Goal: Information Seeking & Learning: Stay updated

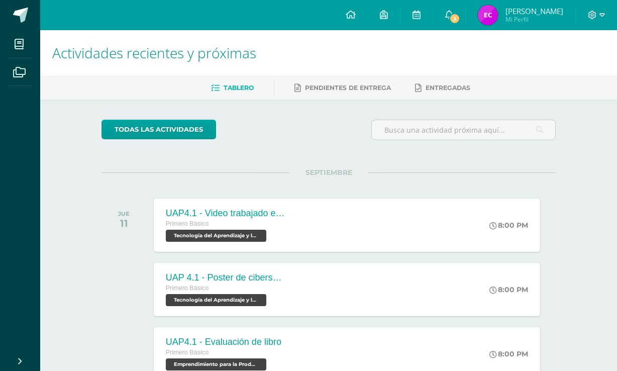
click at [465, 25] on link "3" at bounding box center [449, 15] width 32 height 30
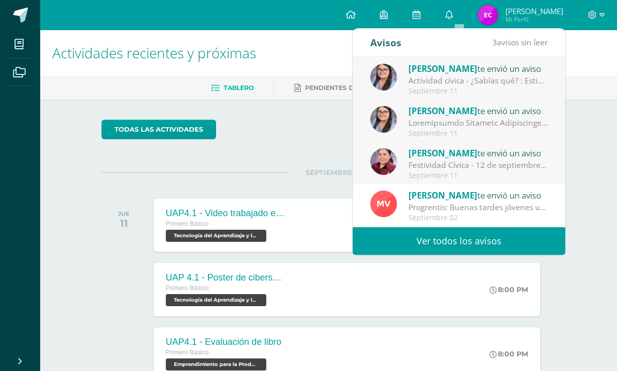
click at [516, 81] on div "Actividad cívica - ¿Sabías qué? : Estimados jóvenes reciban un cordial saludo, …" at bounding box center [478, 81] width 140 height 12
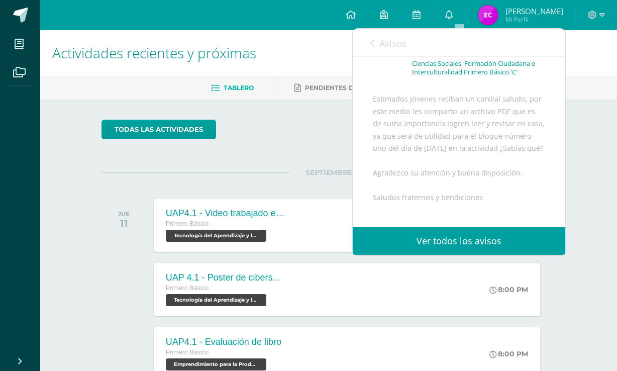
scroll to position [59, 0]
click at [469, 191] on div "Estimados jóvenes reciban un cordial saludo, por este medio les comparto un arc…" at bounding box center [459, 204] width 172 height 217
click at [366, 48] on div "Avisos 2 avisos sin leer Avisos" at bounding box center [459, 43] width 213 height 28
click at [446, 235] on link "Ver todos los avisos" at bounding box center [459, 241] width 213 height 28
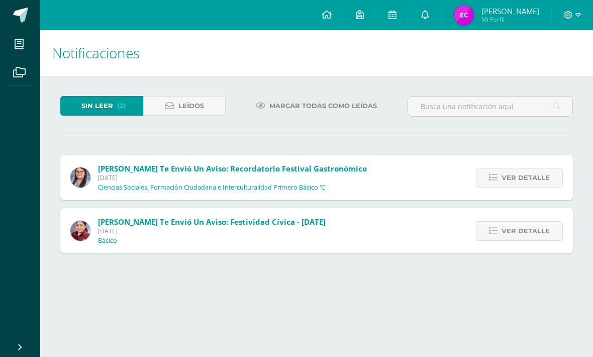
click at [324, 170] on span "[PERSON_NAME] te envió un aviso: Recordatorio Festival Gastronómico" at bounding box center [232, 168] width 269 height 10
click at [361, 172] on span "[PERSON_NAME] te envió un aviso: Recordatorio Festival Gastronómico" at bounding box center [232, 168] width 269 height 10
click at [357, 186] on span "[PERSON_NAME] te envió un aviso: Recordatorio Festival Gastronómico [DATE] Cien…" at bounding box center [232, 177] width 269 height 28
click at [219, 176] on span "[DATE]" at bounding box center [232, 177] width 269 height 9
click at [548, 186] on span "Ver detalle" at bounding box center [525, 177] width 48 height 19
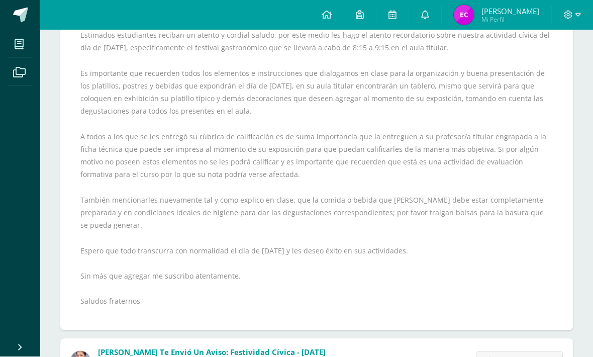
scroll to position [182, 0]
click at [528, 351] on span "Ver detalle" at bounding box center [525, 360] width 48 height 19
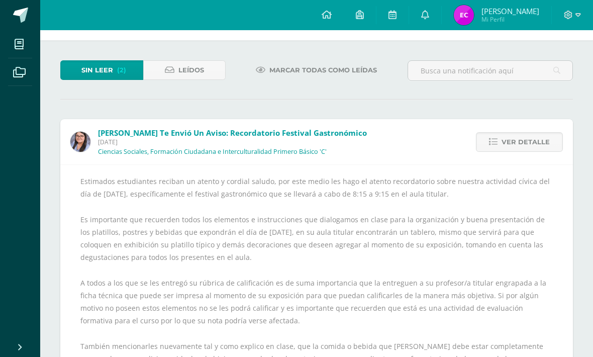
scroll to position [0, 0]
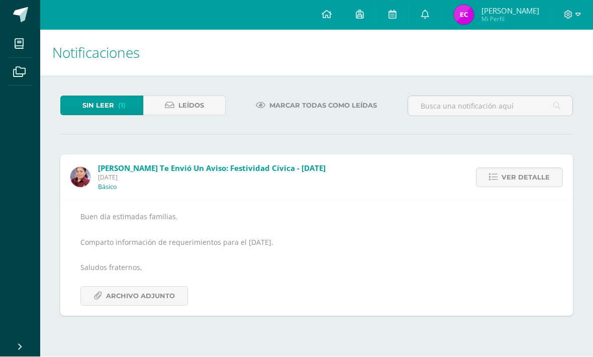
click at [178, 292] on link "Archivo Adjunto" at bounding box center [134, 296] width 108 height 20
